Goal: Use online tool/utility: Utilize a website feature to perform a specific function

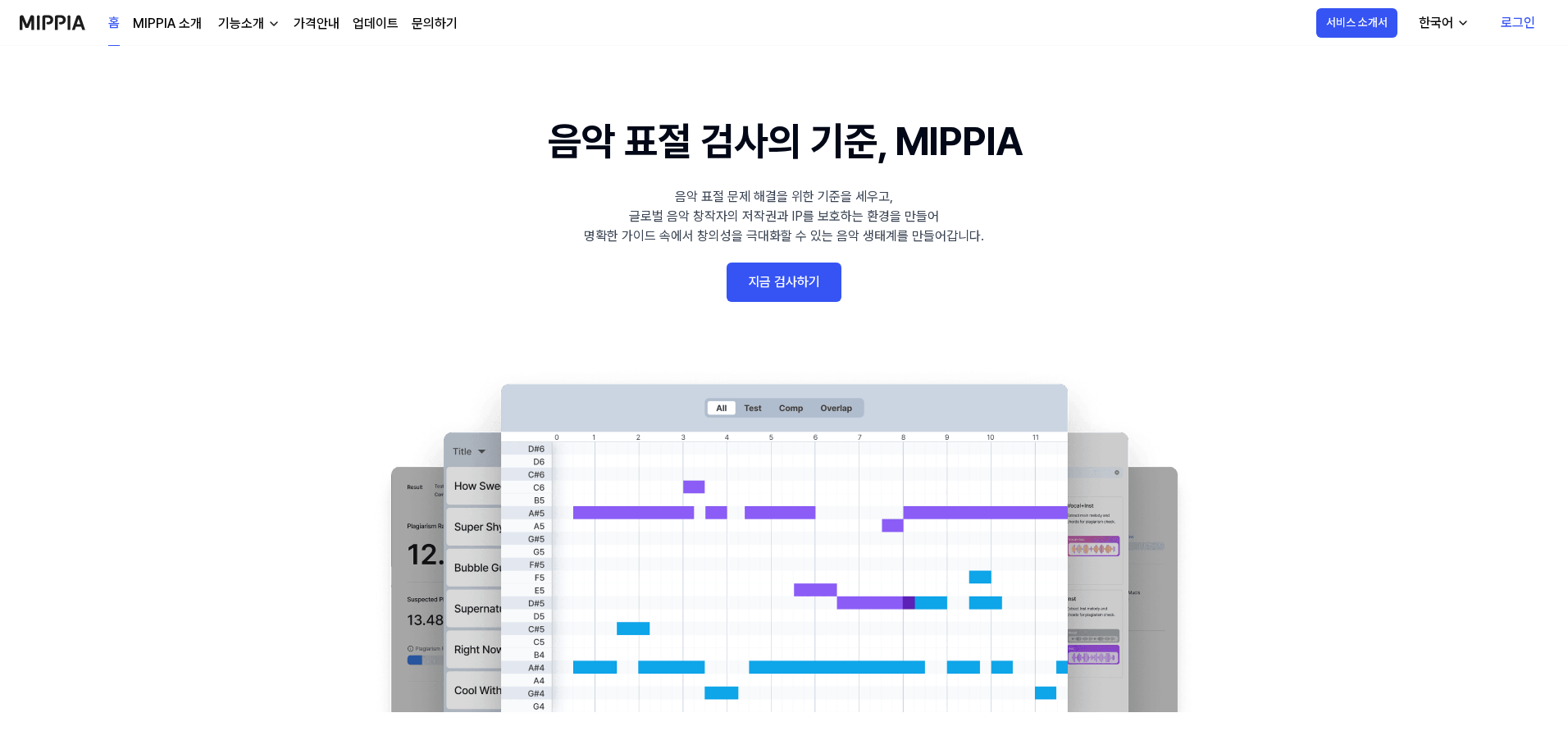
click at [779, 301] on link "지금 검사하기" at bounding box center [783, 283] width 115 height 39
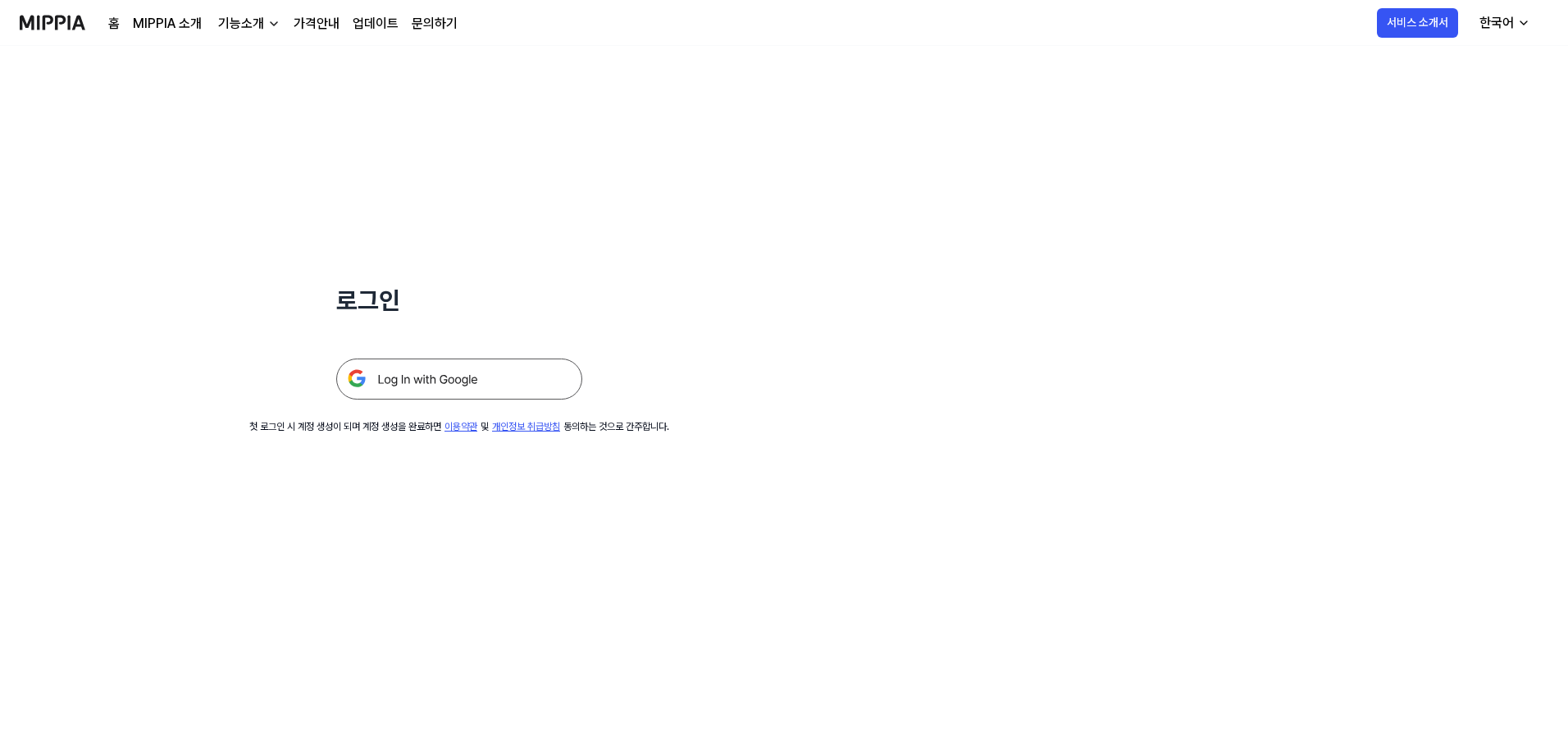
click at [446, 379] on img at bounding box center [459, 379] width 246 height 41
click at [458, 385] on img at bounding box center [459, 379] width 246 height 41
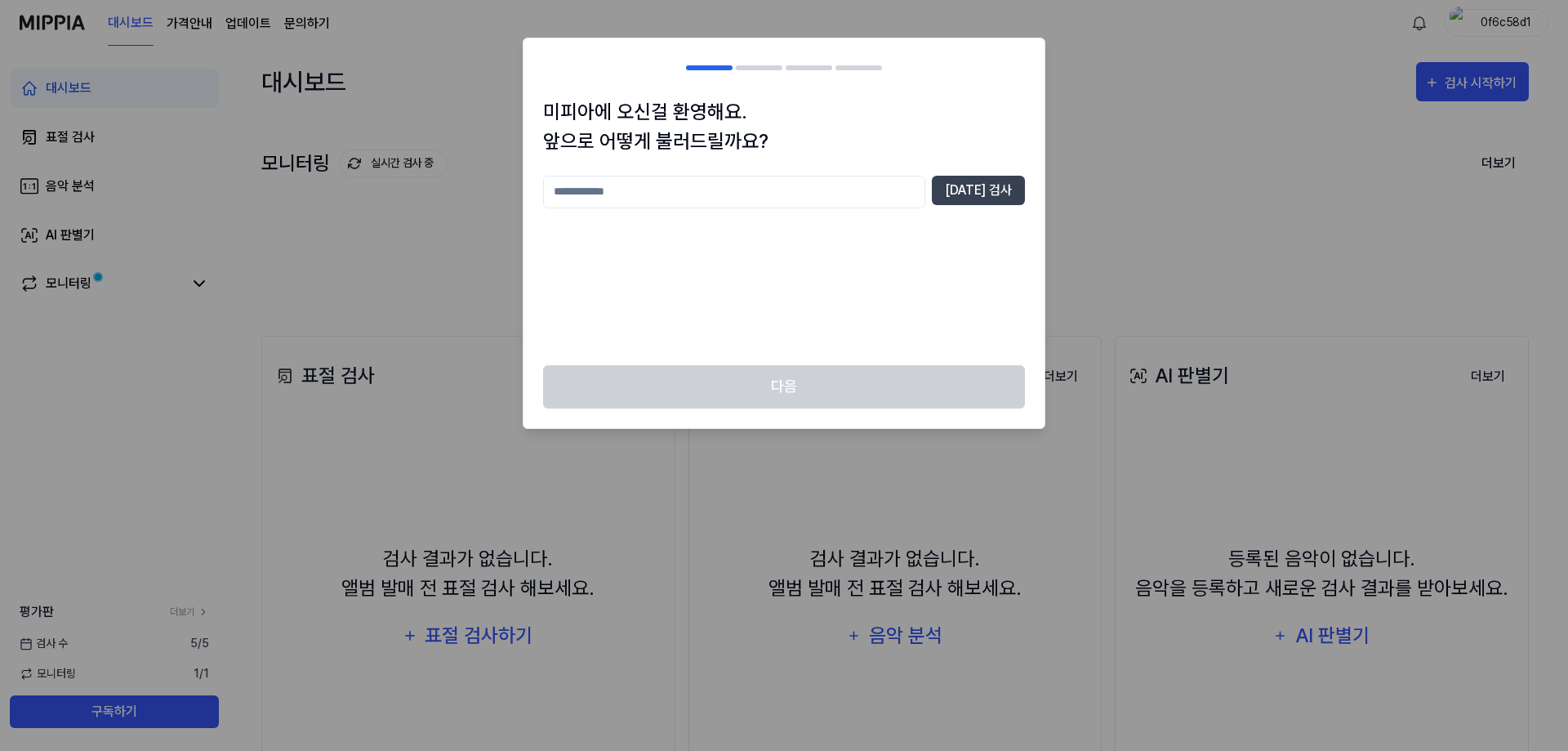
click at [643, 194] on input "text" at bounding box center [734, 191] width 382 height 32
type input "****"
click at [981, 189] on button "[DATE] 검사" at bounding box center [978, 190] width 93 height 29
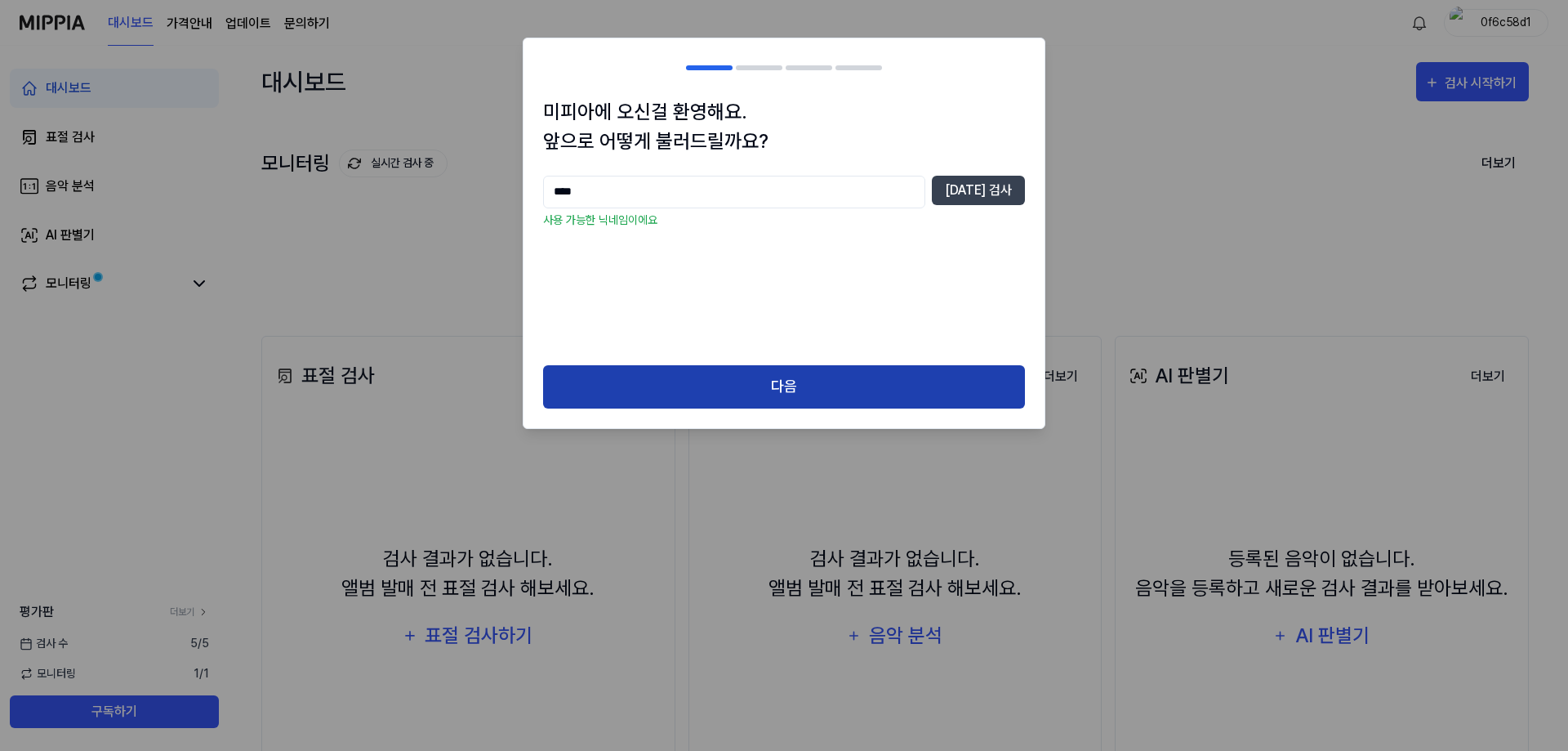
click at [858, 391] on button "다음" at bounding box center [784, 387] width 482 height 43
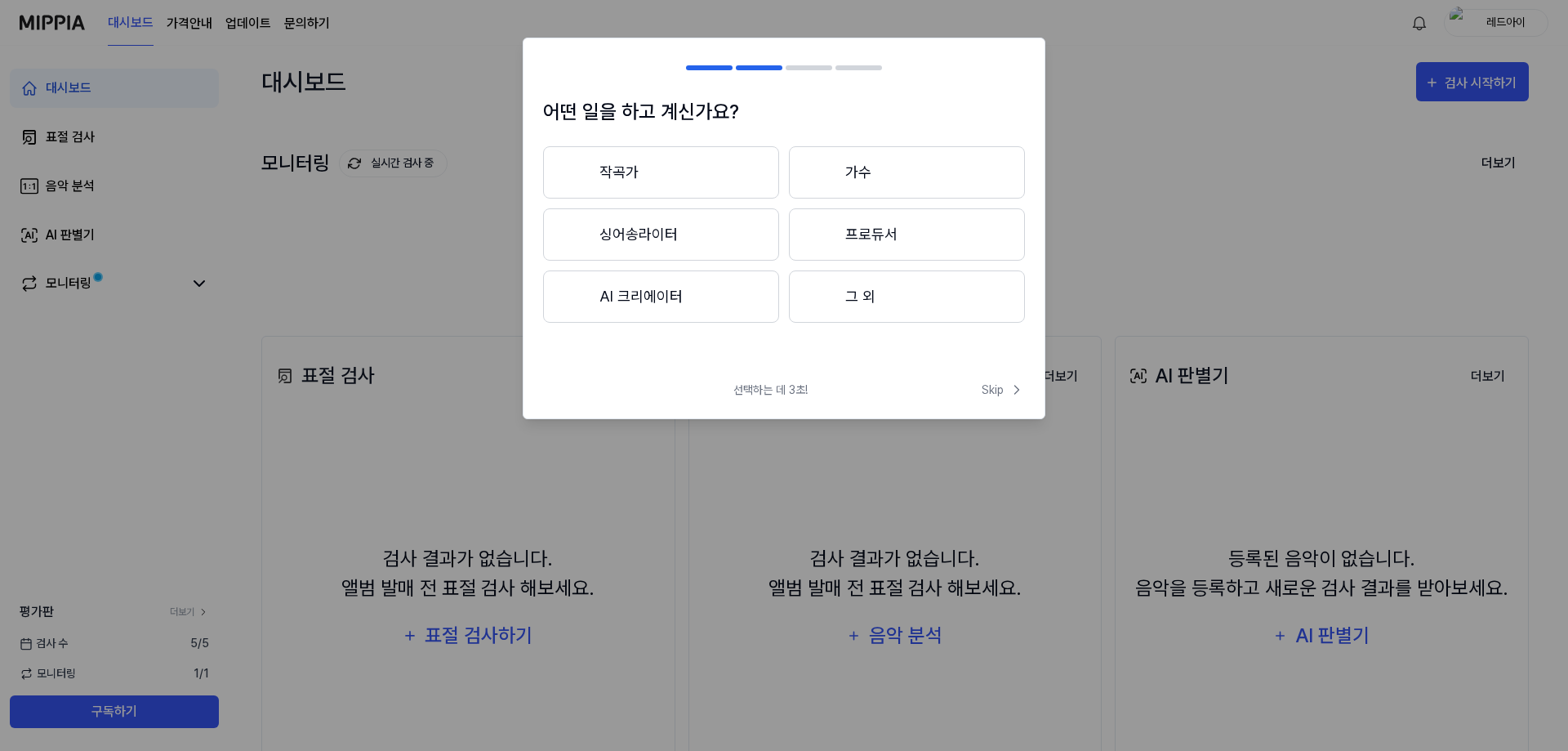
click at [681, 301] on button "AI 크리에이터" at bounding box center [661, 296] width 236 height 52
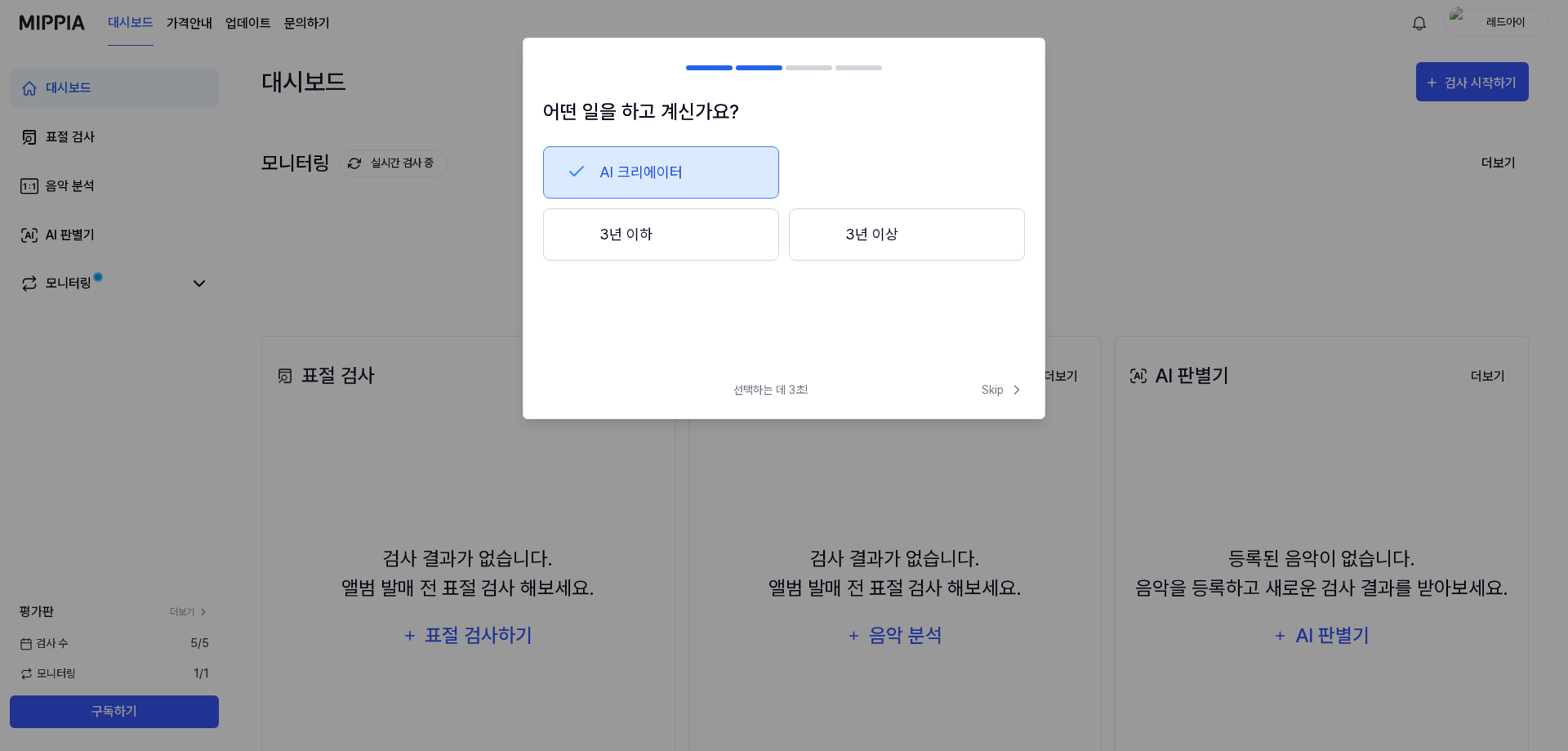
click at [697, 247] on button "3년 이하" at bounding box center [661, 234] width 236 height 52
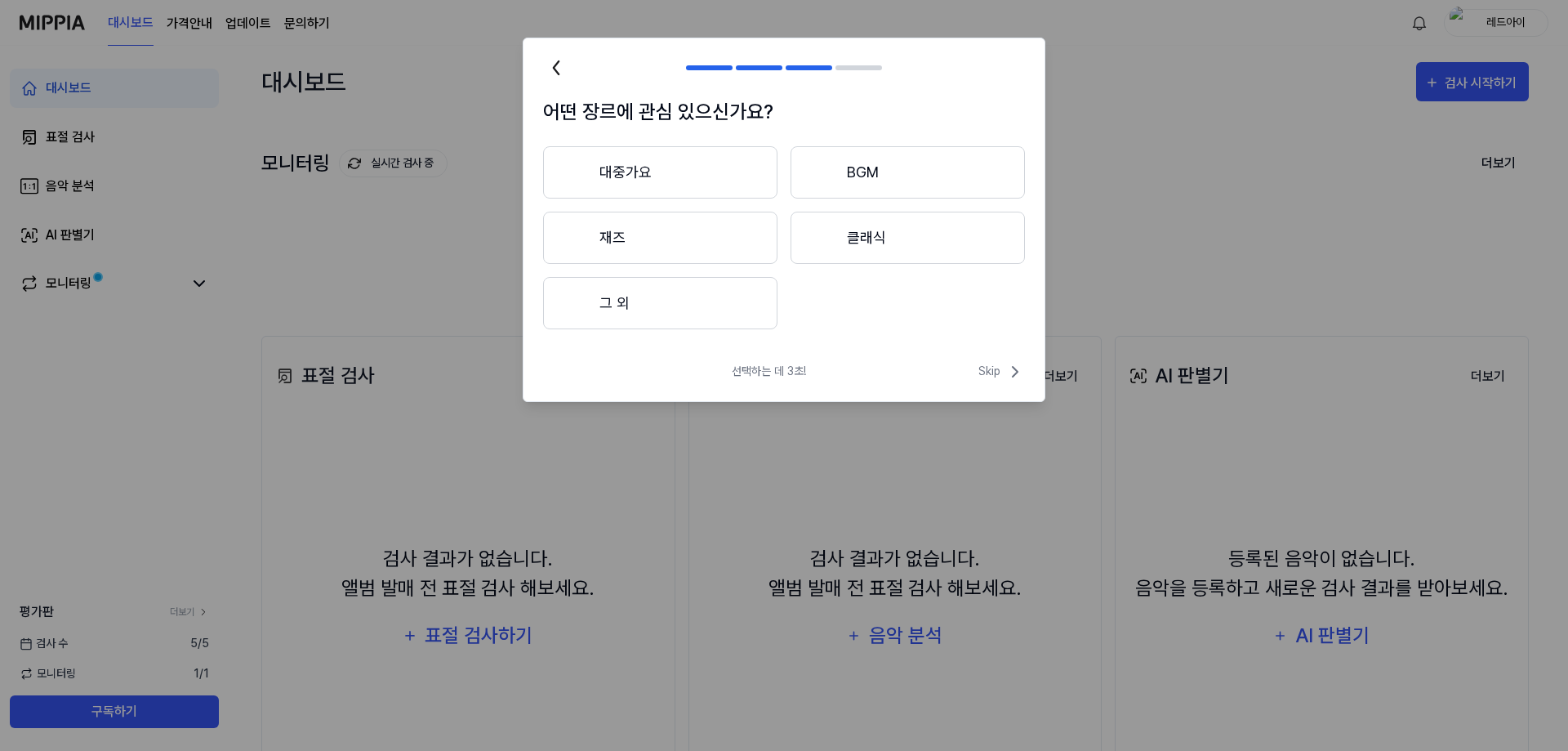
click at [678, 186] on button "대중가요" at bounding box center [660, 172] width 234 height 52
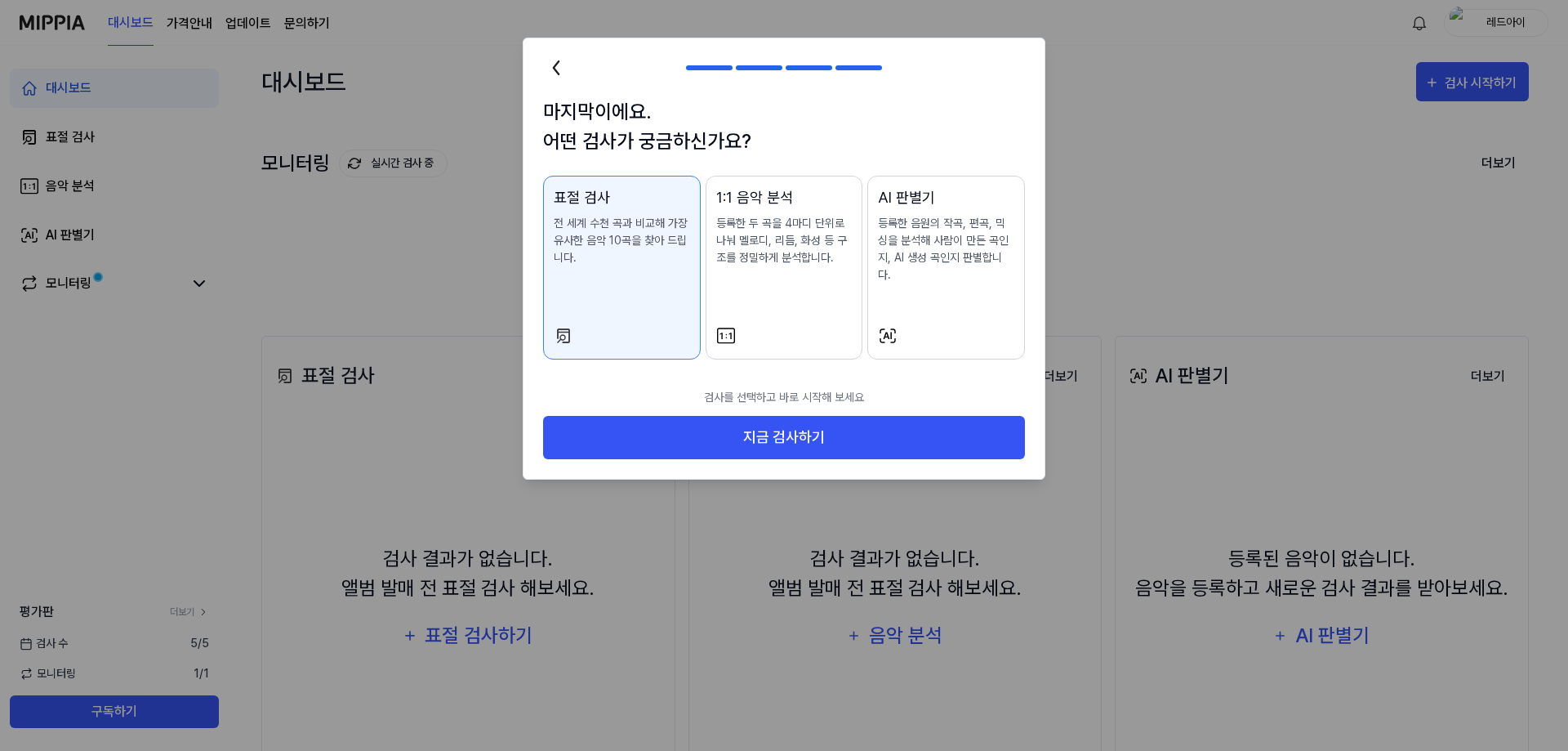
click at [618, 263] on p "전 세계 수천 곡과 비교해 가장 유사한 음악 10곡을 찾아 드립니다." at bounding box center [621, 240] width 136 height 52
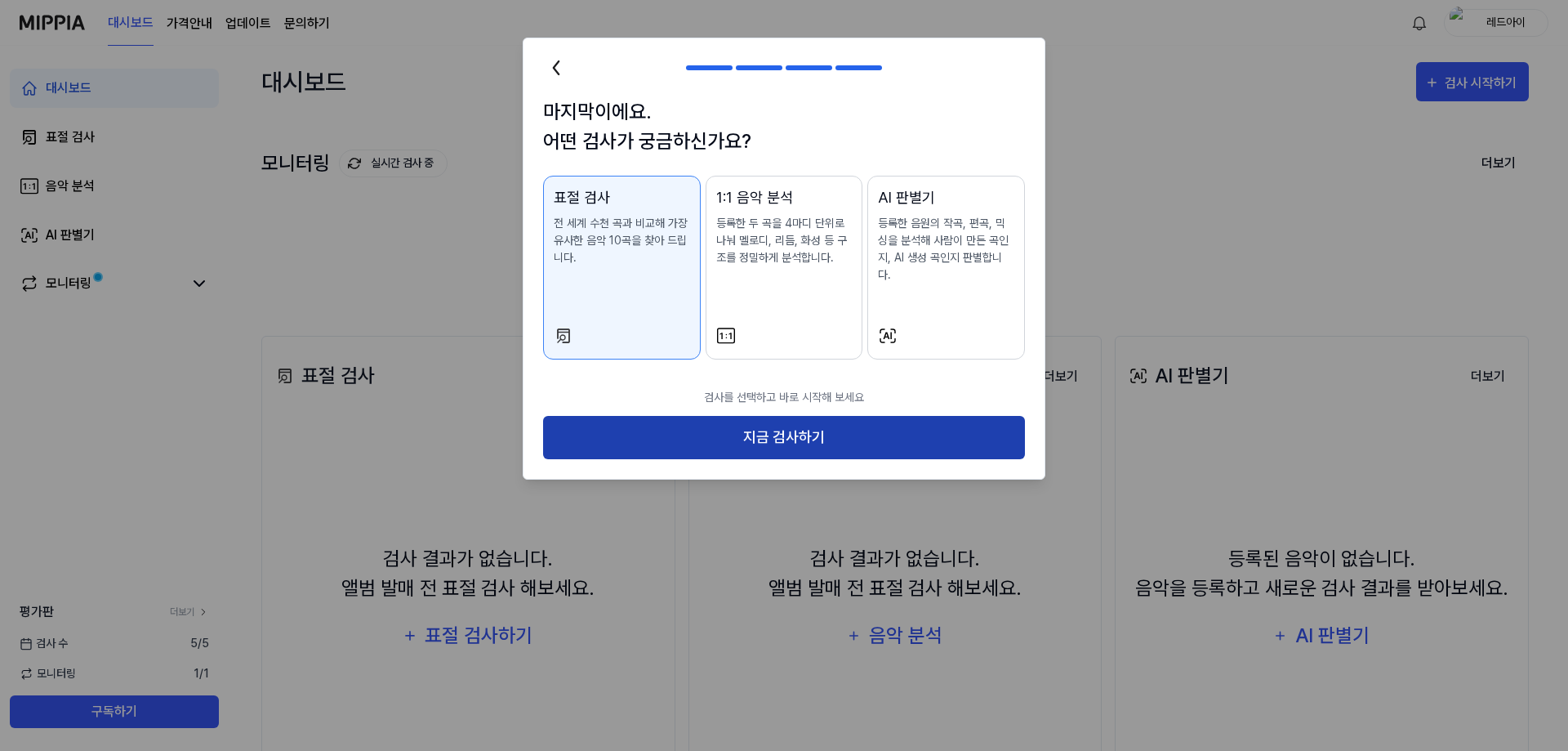
click at [798, 421] on button "지금 검사하기" at bounding box center [784, 437] width 482 height 43
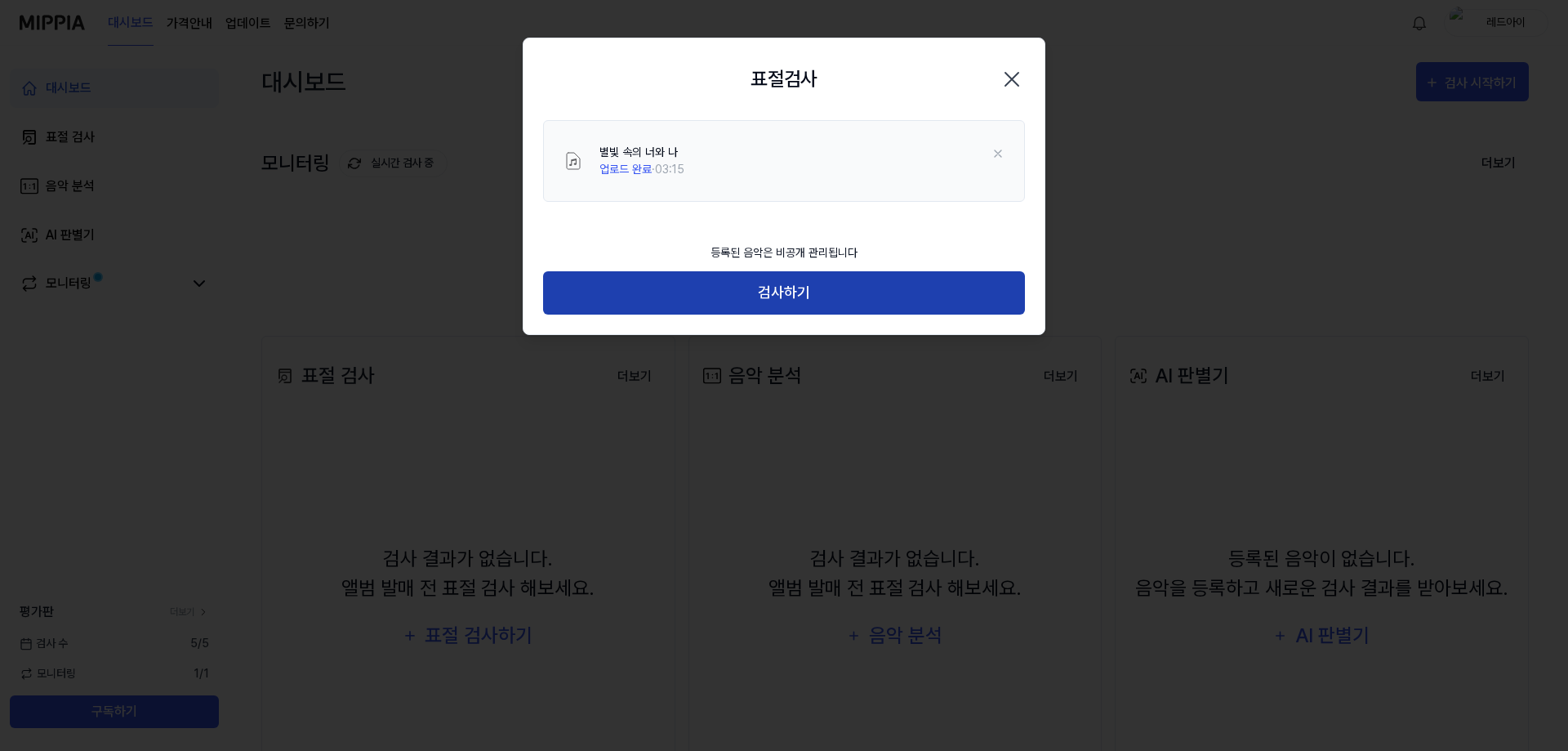
click at [799, 292] on button "검사하기" at bounding box center [784, 293] width 482 height 43
